Goal: Information Seeking & Learning: Find specific fact

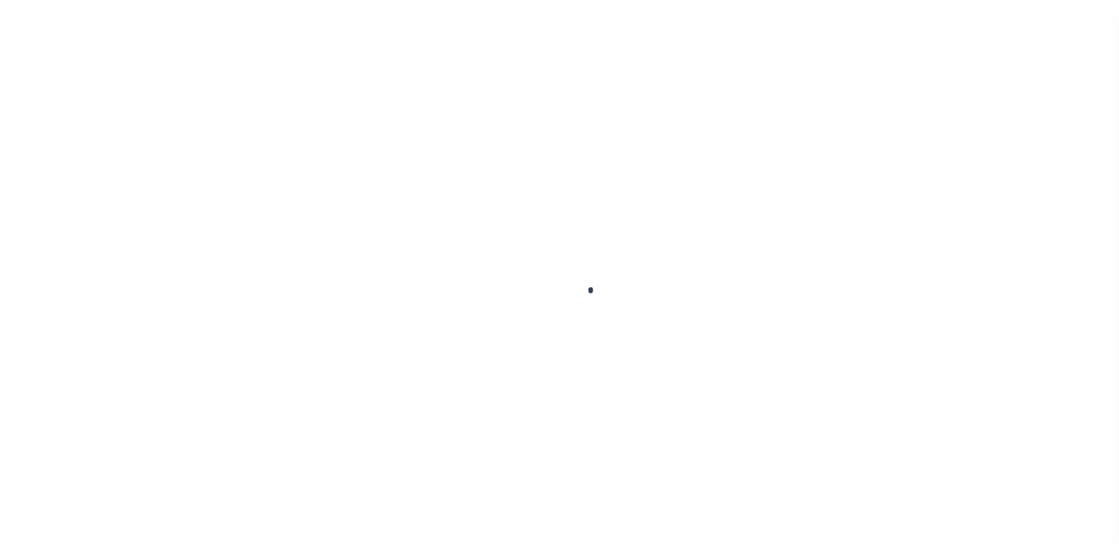
scroll to position [83, 0]
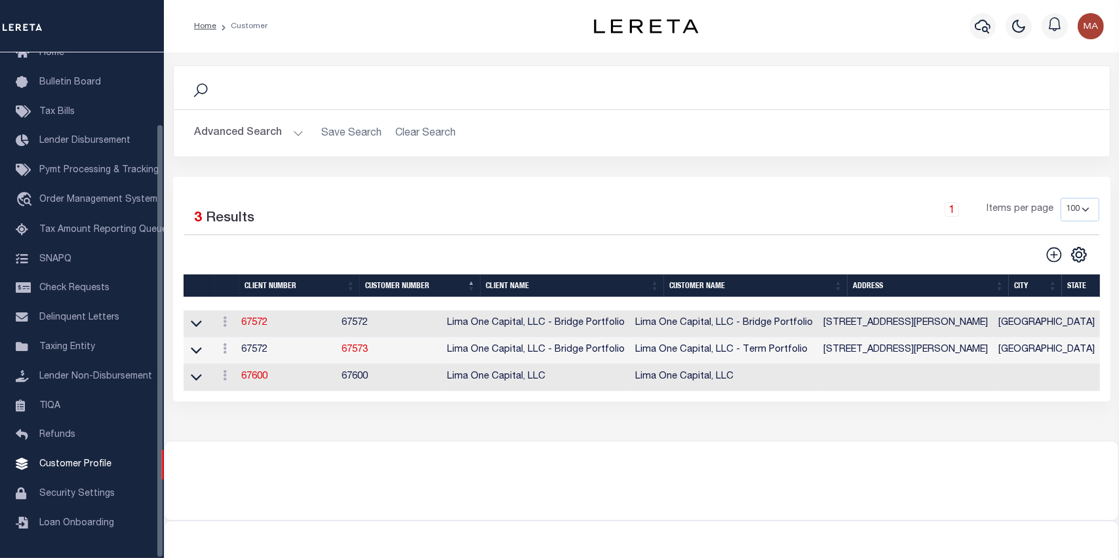
click at [421, 133] on h2 "Advanced Search Save Search Clear Search CustomerSearchGridWrapper_dynamictable…" at bounding box center [641, 134] width 915 height 26
click at [292, 134] on button "Advanced Search" at bounding box center [249, 134] width 109 height 26
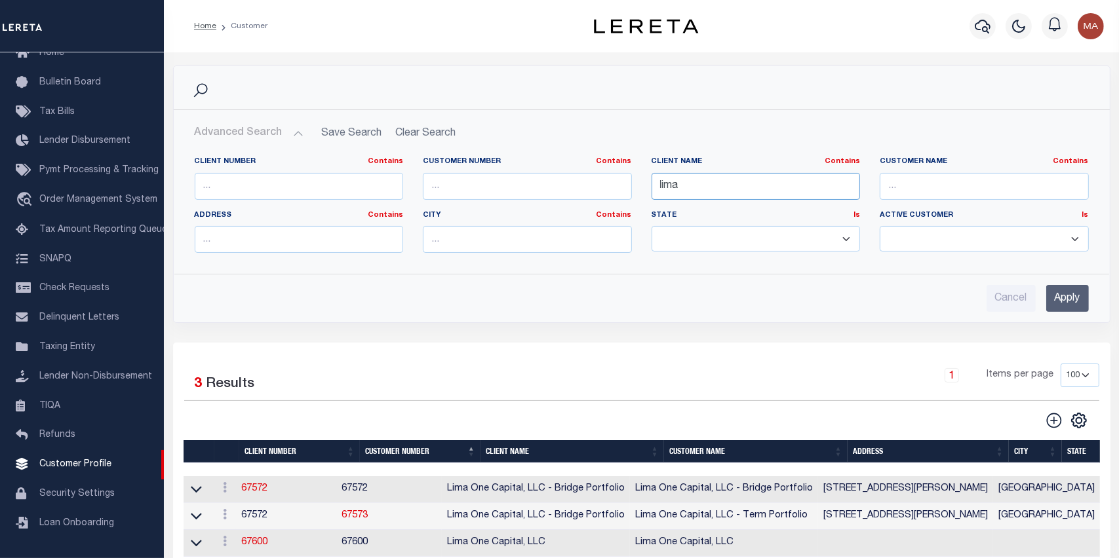
drag, startPoint x: 709, startPoint y: 187, endPoint x: 558, endPoint y: 180, distance: 150.9
click at [558, 180] on div "Client Number Contains Contains Is Customer Number Contains Contains Is Contains" at bounding box center [642, 210] width 914 height 107
click at [1078, 302] on input "Apply" at bounding box center [1067, 298] width 43 height 27
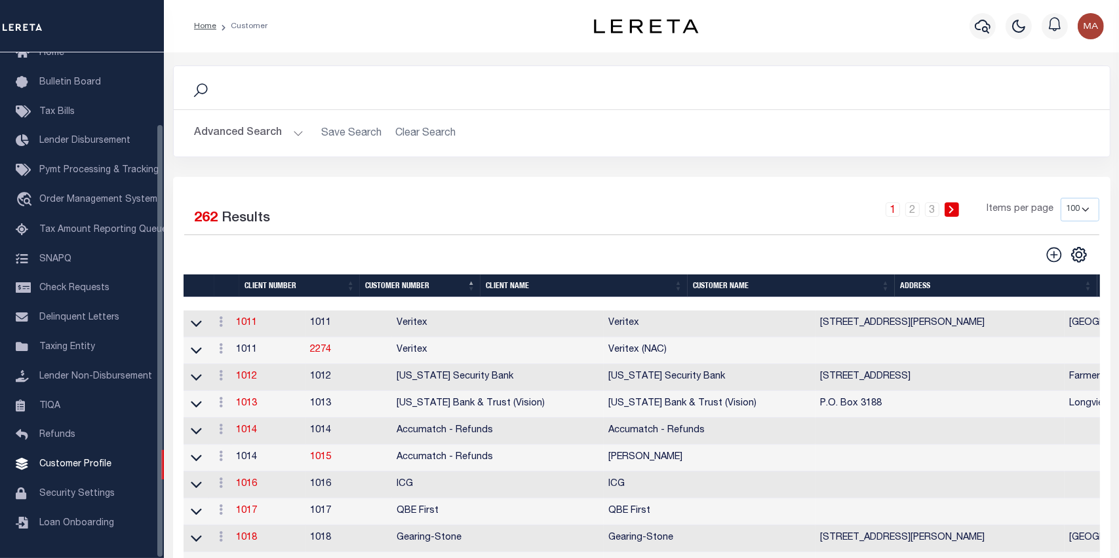
drag, startPoint x: 245, startPoint y: 134, endPoint x: 85, endPoint y: 42, distance: 185.0
click at [246, 134] on button "Advanced Search" at bounding box center [249, 134] width 109 height 26
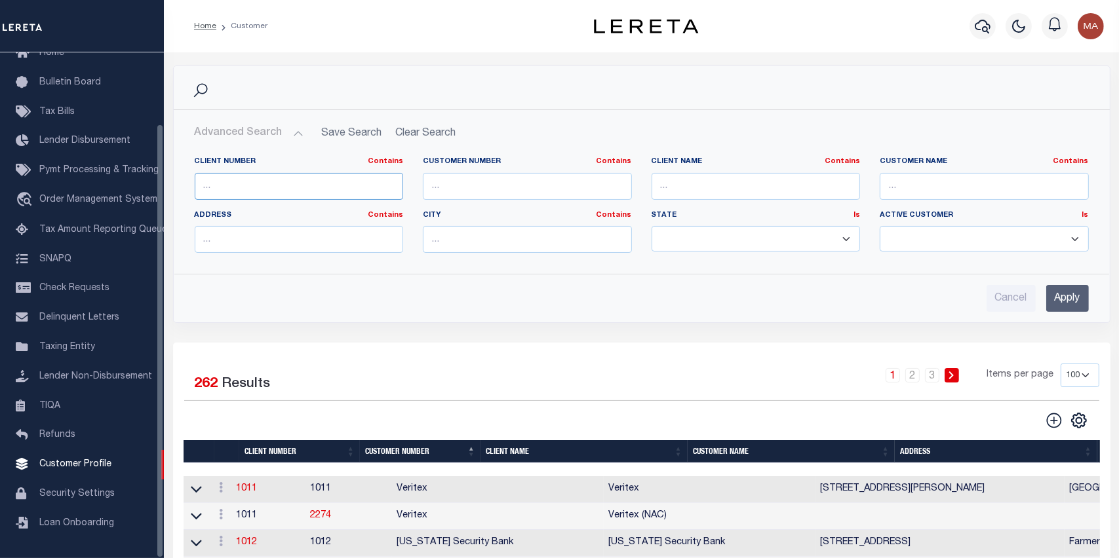
click at [351, 185] on input "text" at bounding box center [299, 186] width 209 height 27
click at [1073, 294] on input "Apply" at bounding box center [1067, 298] width 43 height 27
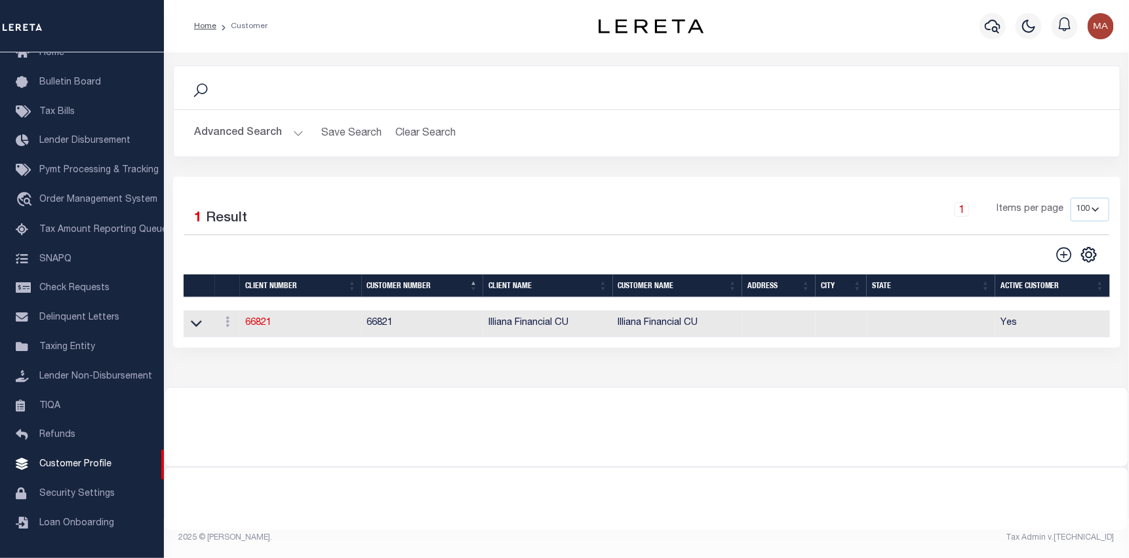
click at [251, 132] on button "Advanced Search" at bounding box center [249, 134] width 109 height 26
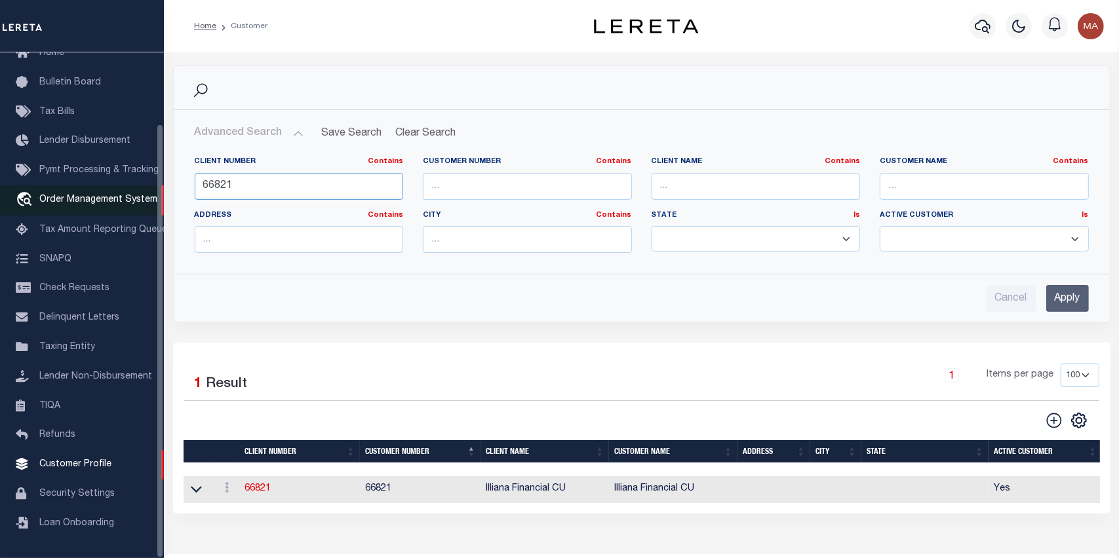
drag, startPoint x: 260, startPoint y: 187, endPoint x: 116, endPoint y: 184, distance: 144.3
click at [116, 184] on div "Home Customer Profile Sign out" at bounding box center [559, 356] width 1119 height 713
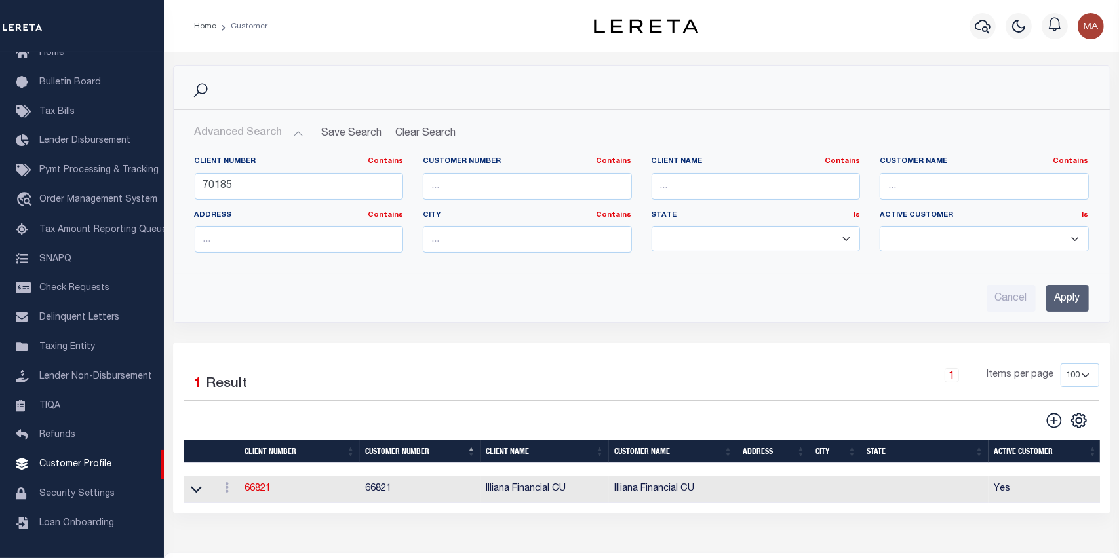
click at [1076, 298] on input "Apply" at bounding box center [1067, 298] width 43 height 27
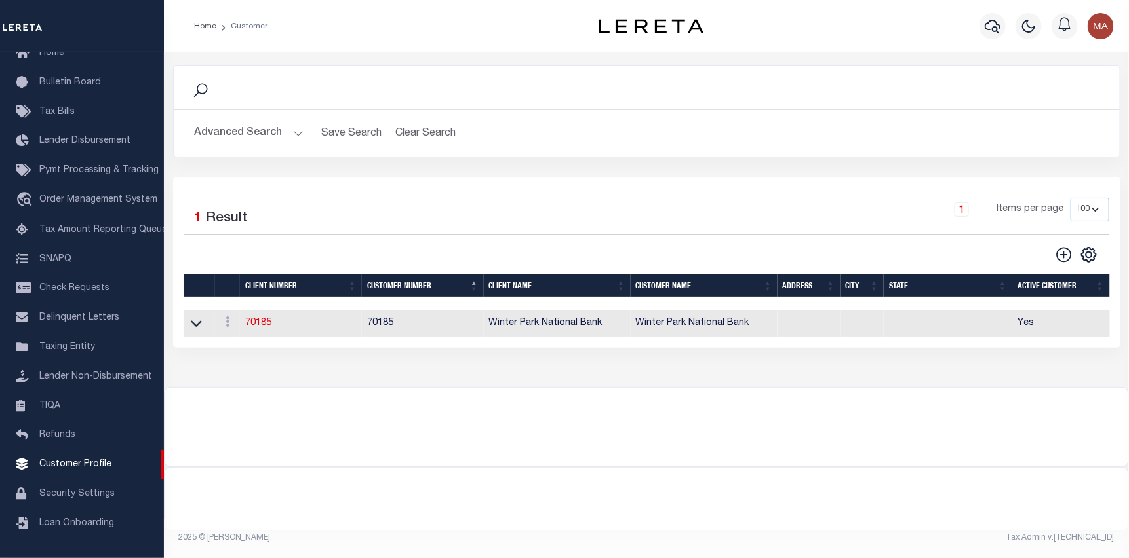
click at [244, 125] on button "Advanced Search" at bounding box center [249, 134] width 109 height 26
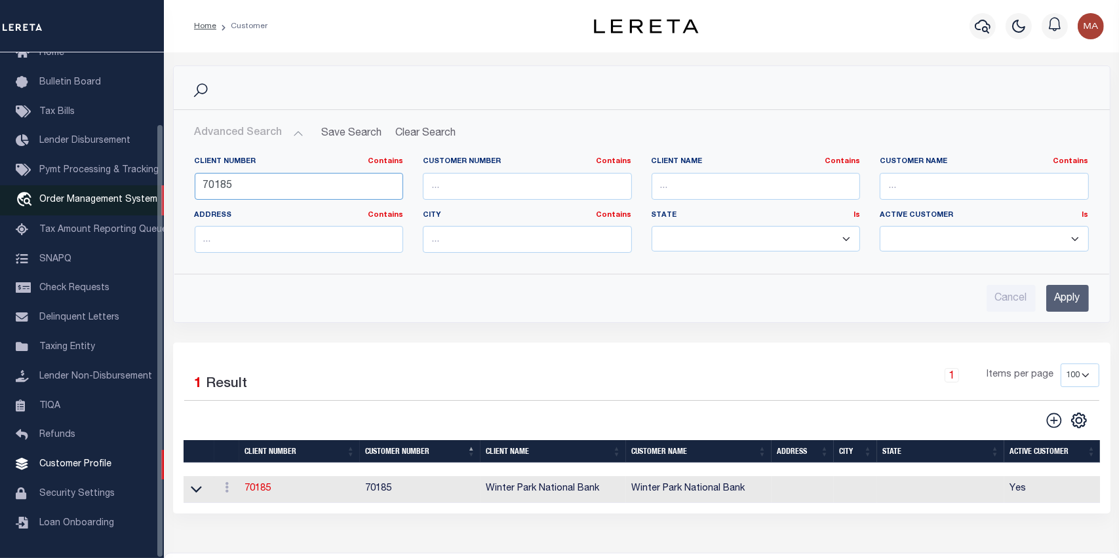
drag, startPoint x: 262, startPoint y: 180, endPoint x: 107, endPoint y: 178, distance: 154.7
click at [107, 178] on div "Home Customer Profile Sign out" at bounding box center [559, 356] width 1119 height 713
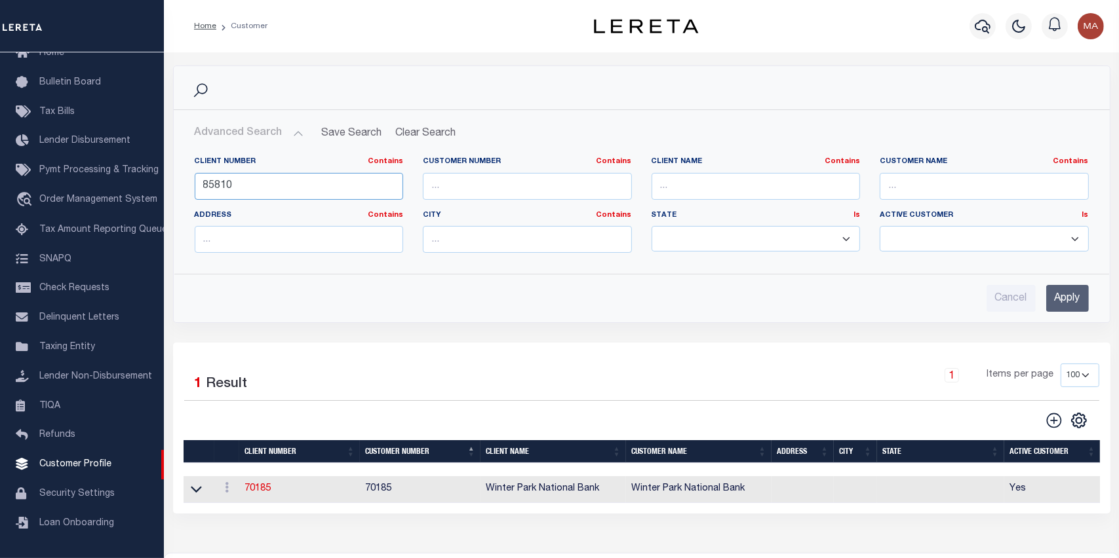
type input "85810"
click at [1073, 298] on input "Apply" at bounding box center [1067, 298] width 43 height 27
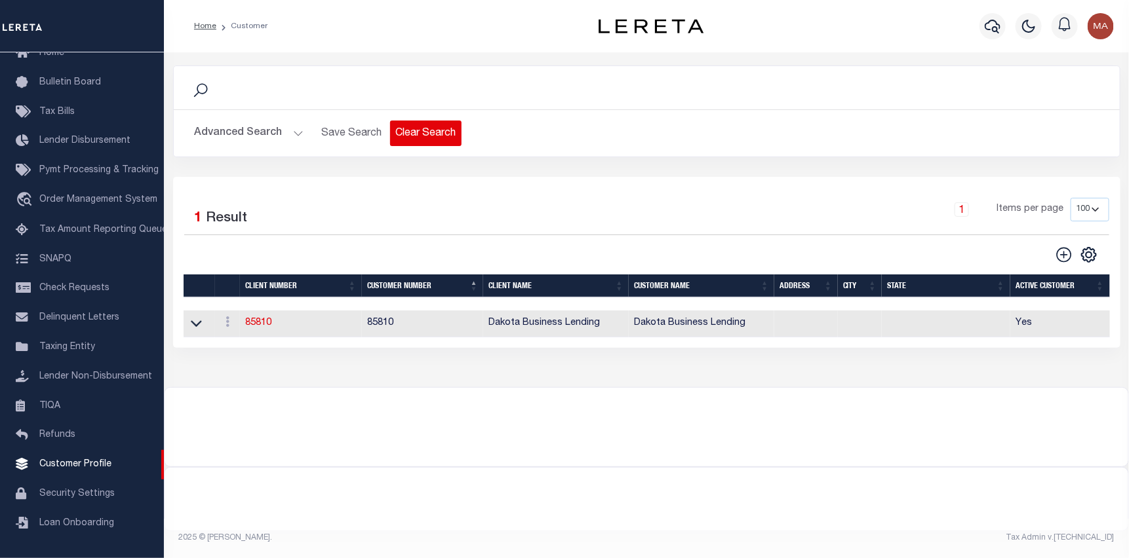
click at [436, 134] on button "Clear Search" at bounding box center [425, 134] width 71 height 26
